Goal: Task Accomplishment & Management: Use online tool/utility

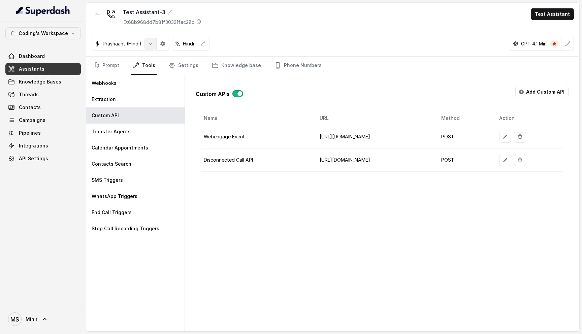
click at [154, 43] on button "button" at bounding box center [150, 44] width 12 height 12
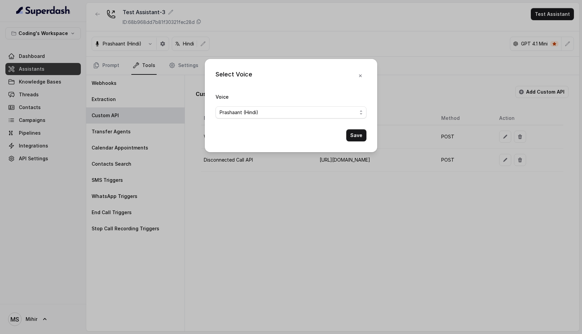
click at [266, 116] on span "Prashaant (Hindi)" at bounding box center [288, 112] width 137 height 8
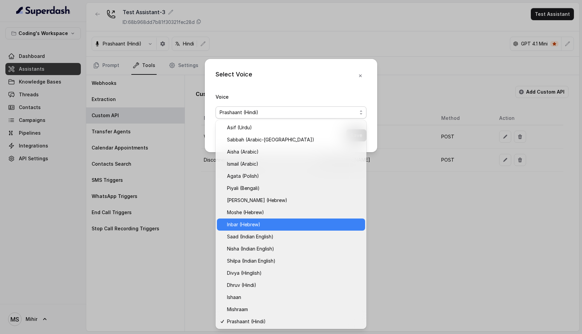
scroll to position [157, 0]
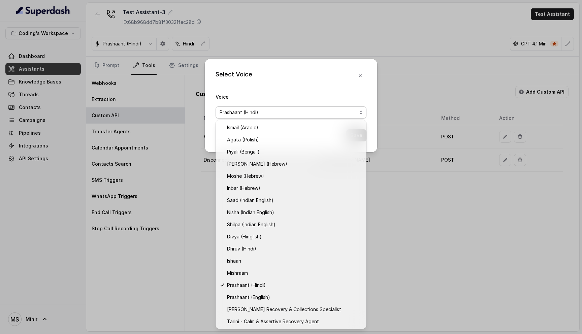
click at [464, 263] on div "Select Voice Voice [PERSON_NAME] (Hindi) Save" at bounding box center [291, 167] width 582 height 334
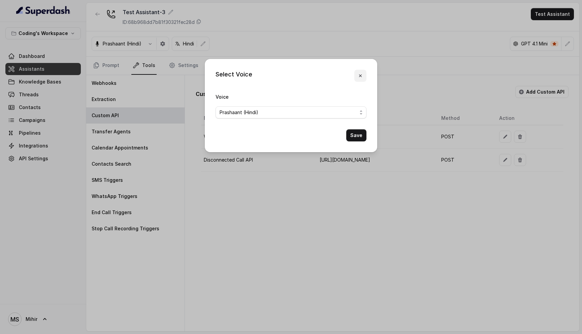
click at [361, 73] on icon "button" at bounding box center [360, 75] width 5 height 5
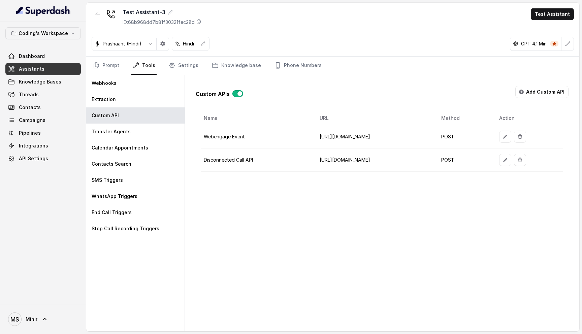
click at [263, 240] on div "Custom APIs Add Custom API Name URL Method Action Webengage Event [URL][DOMAIN_…" at bounding box center [382, 203] width 395 height 256
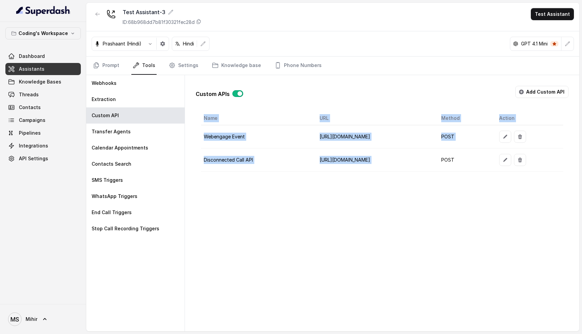
click at [263, 240] on div "Custom APIs Add Custom API Name URL Method Action Webengage Event [URL][DOMAIN_…" at bounding box center [382, 203] width 395 height 256
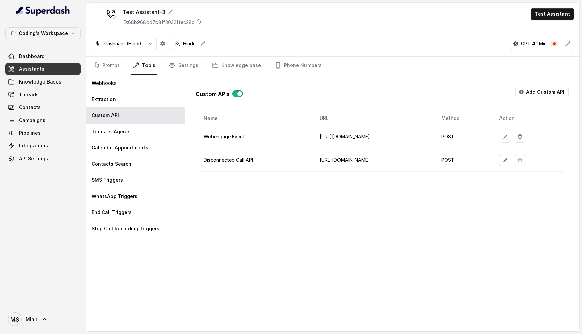
click at [263, 240] on div "Custom APIs Add Custom API Name URL Method Action Webengage Event [URL][DOMAIN_…" at bounding box center [382, 203] width 395 height 256
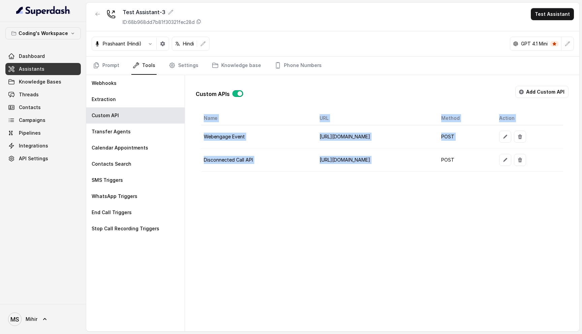
click at [263, 240] on div "Custom APIs Add Custom API Name URL Method Action Webengage Event [URL][DOMAIN_…" at bounding box center [382, 203] width 395 height 256
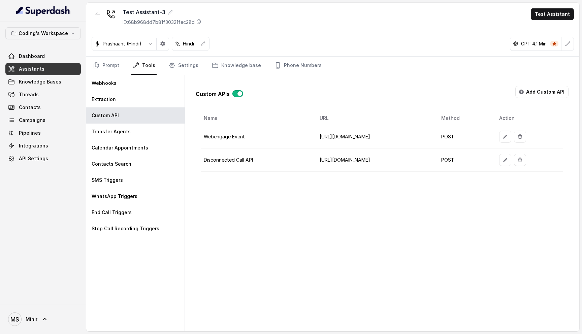
click at [263, 240] on div "Custom APIs Add Custom API Name URL Method Action Webengage Event [URL][DOMAIN_…" at bounding box center [382, 203] width 395 height 256
